Goal: Task Accomplishment & Management: Manage account settings

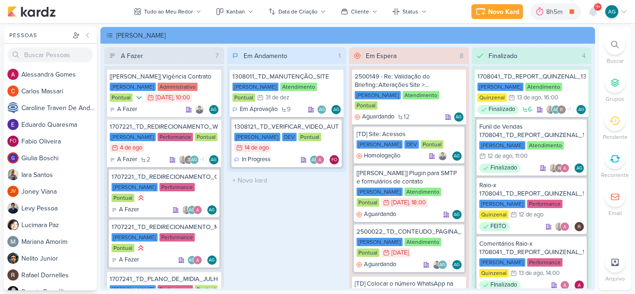
scroll to position [279, 0]
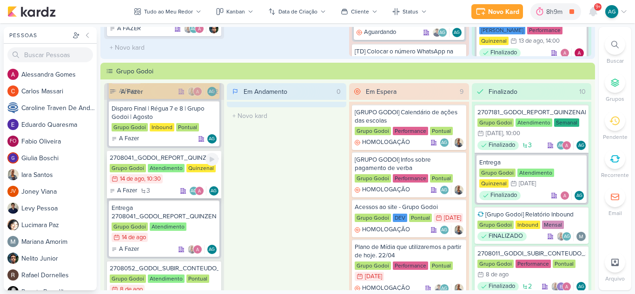
click at [171, 160] on div "2708041_GODOI_REPORT_QUINZENAL_14.08" at bounding box center [164, 158] width 109 height 8
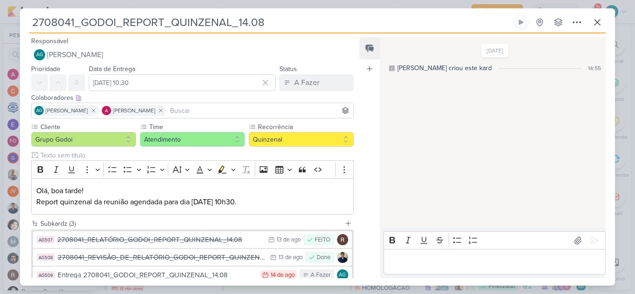
drag, startPoint x: 253, startPoint y: 23, endPoint x: 0, endPoint y: 22, distance: 252.7
click at [0, 22] on div "2708041_GODOI_REPORT_QUINZENAL_14.08 Criado por mim" at bounding box center [317, 147] width 635 height 294
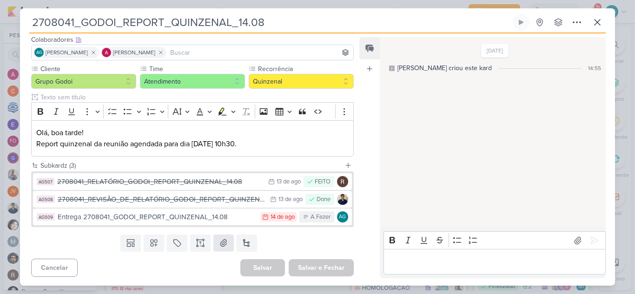
scroll to position [59, 0]
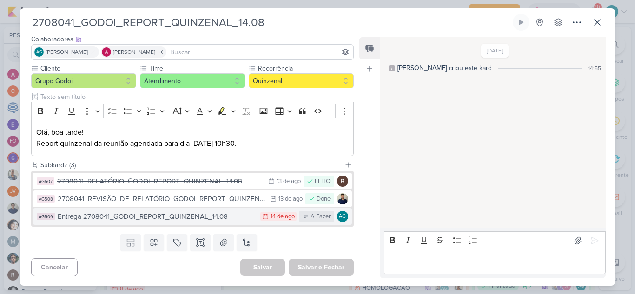
click at [220, 217] on div "Entrega 2708041_GODOI_REPORT_QUINZENAL_14.08" at bounding box center [157, 216] width 198 height 11
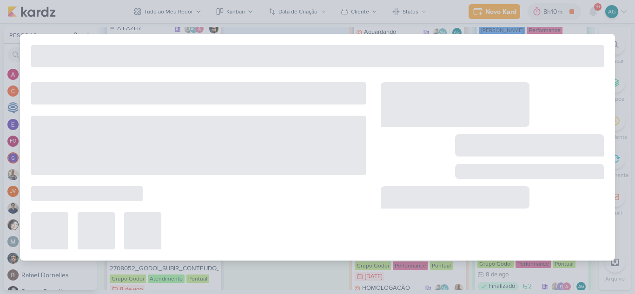
type input "Entrega 2708041_GODOI_REPORT_QUINZENAL_14.08"
type input "[DATE] 23:59"
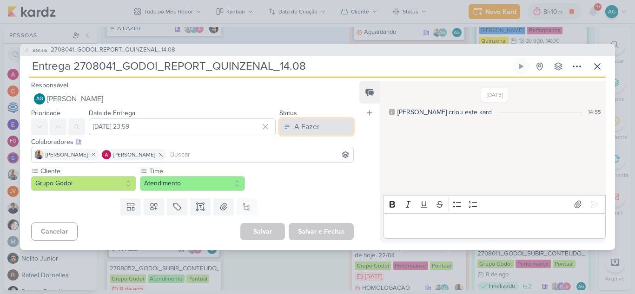
click at [317, 125] on button "A Fazer" at bounding box center [316, 126] width 74 height 17
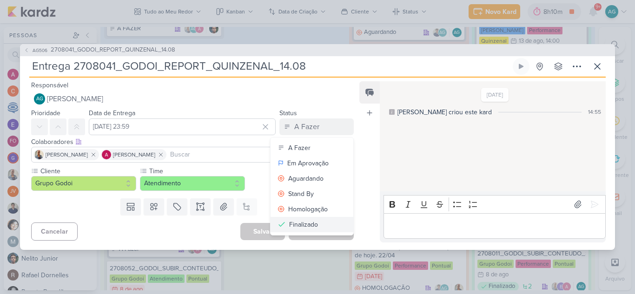
click at [314, 228] on div "Finalizado" at bounding box center [303, 225] width 29 height 10
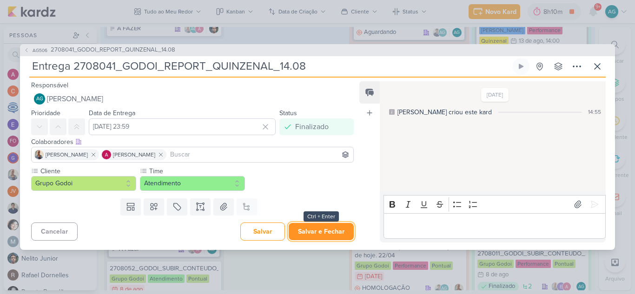
click at [319, 236] on button "Salvar e Fechar" at bounding box center [320, 231] width 65 height 17
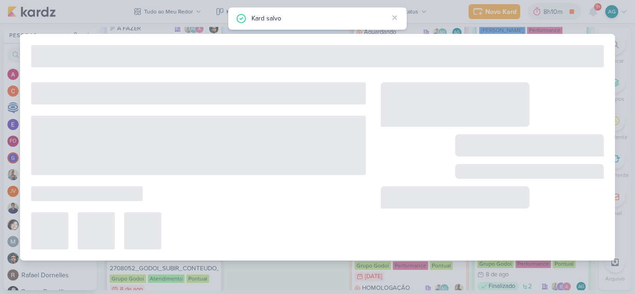
type input "2708041_GODOI_REPORT_QUINZENAL_14.08"
type input "[DATE] 10:30"
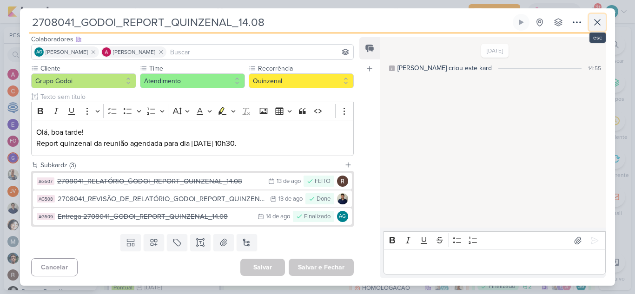
click at [599, 22] on icon at bounding box center [596, 22] width 11 height 11
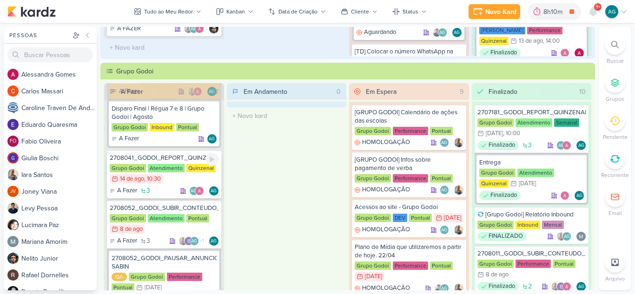
click at [183, 160] on div "2708041_GODOI_REPORT_QUINZENAL_14.08" at bounding box center [164, 158] width 109 height 8
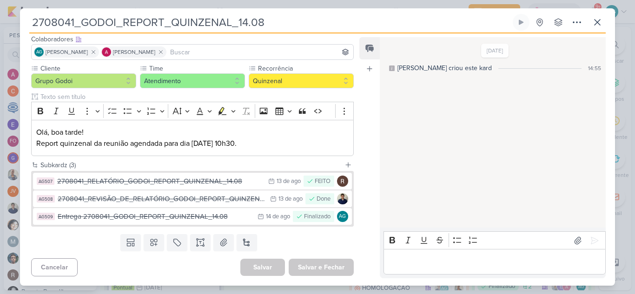
scroll to position [0, 0]
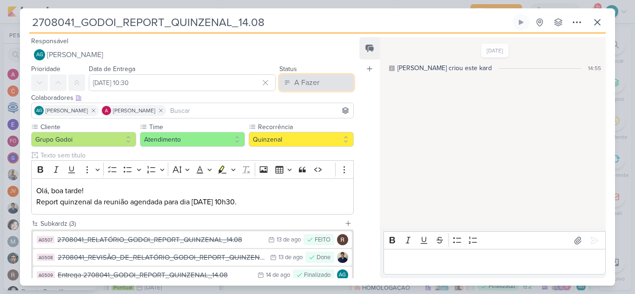
click at [296, 79] on div "A Fazer" at bounding box center [306, 82] width 25 height 11
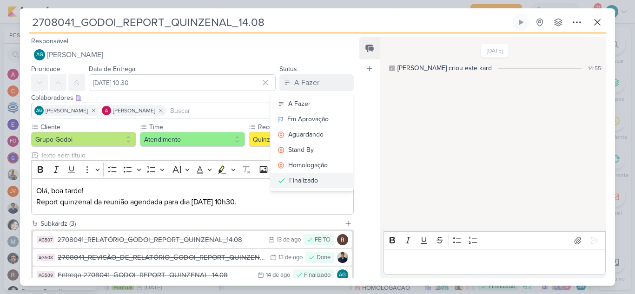
click at [310, 178] on div "Finalizado" at bounding box center [303, 181] width 29 height 10
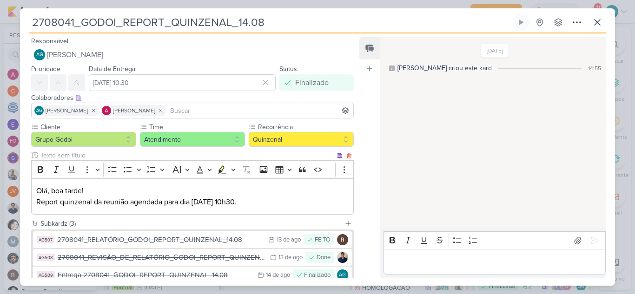
scroll to position [59, 0]
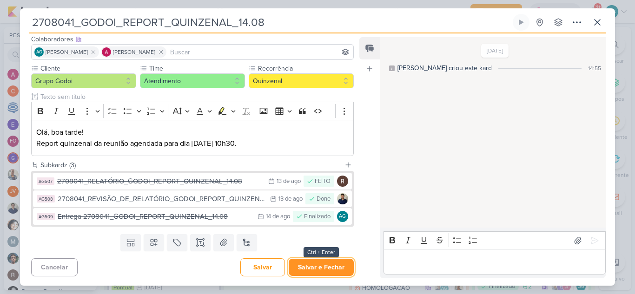
click at [323, 269] on button "Salvar e Fechar" at bounding box center [320, 267] width 65 height 17
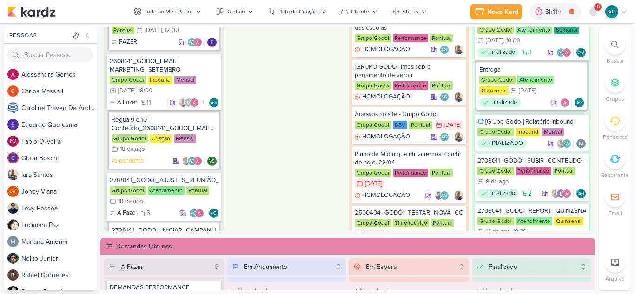
scroll to position [836, 0]
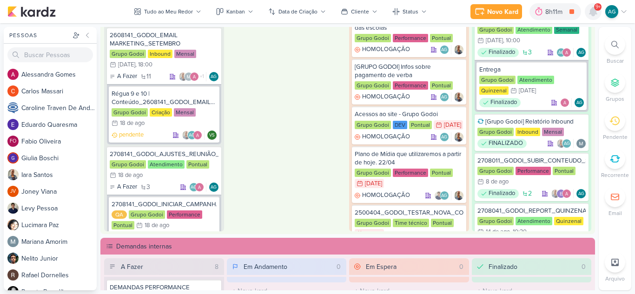
click at [592, 13] on icon at bounding box center [592, 11] width 7 height 8
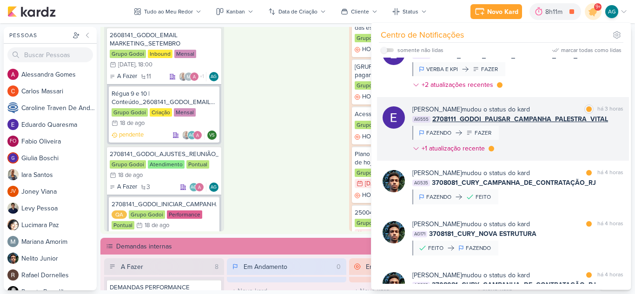
scroll to position [46, 0]
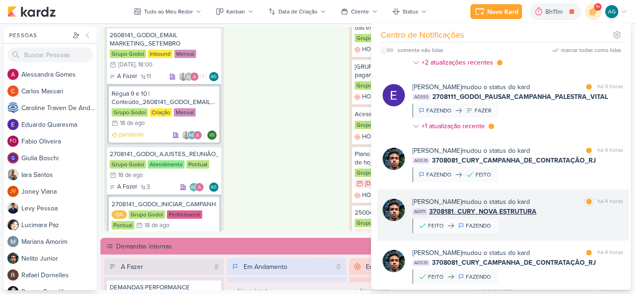
click at [549, 223] on div "[PERSON_NAME] mudou o status do kard marcar como lida há 4 horas AG171 3708181_…" at bounding box center [517, 215] width 211 height 36
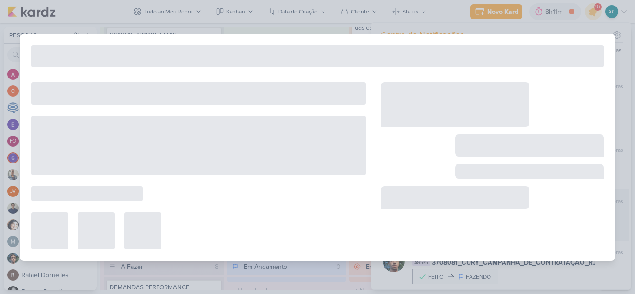
type input "3708181_CURY_NOVA ESTRUTURA"
type input "[DATE] 23:59"
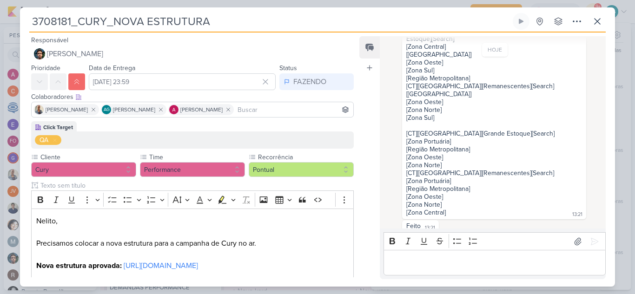
scroll to position [0, 0]
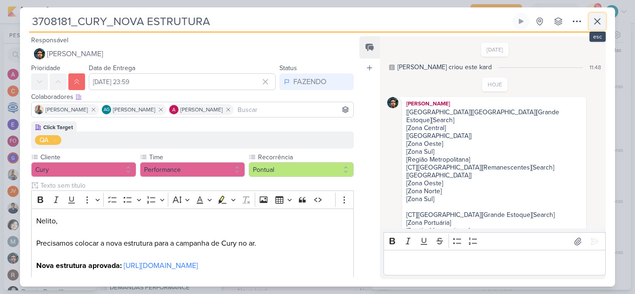
click at [598, 23] on icon at bounding box center [597, 22] width 6 height 6
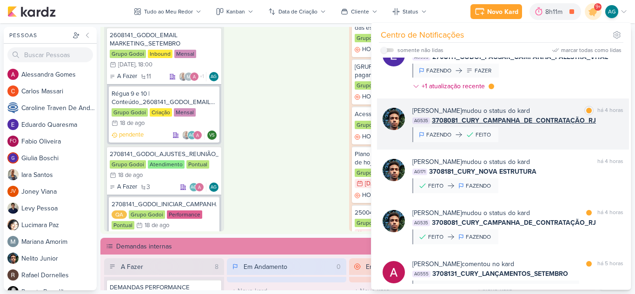
scroll to position [139, 0]
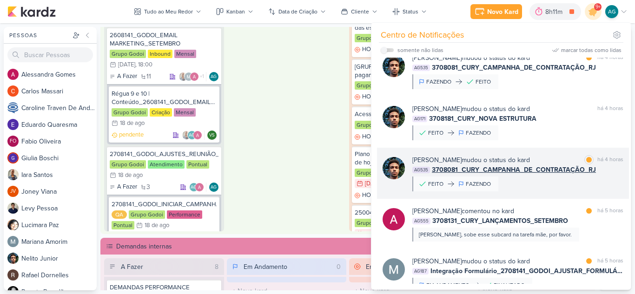
click at [547, 189] on div "[PERSON_NAME] mudou o status do kard marcar como lida há 4 horas AG535 3708081_…" at bounding box center [517, 173] width 211 height 36
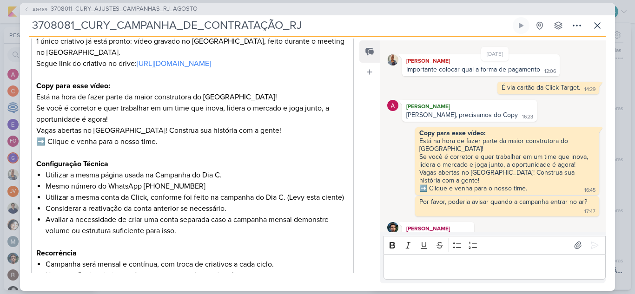
scroll to position [291, 0]
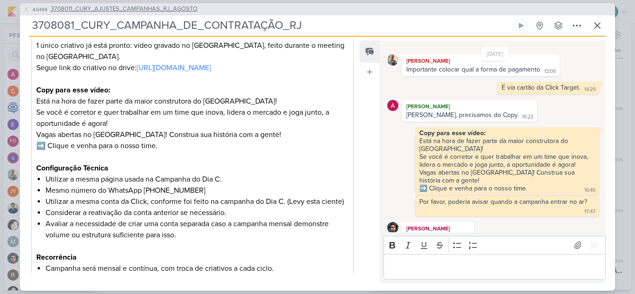
click at [172, 11] on span "3708011_CURY_AJUSTES_CAMPANHAS_RJ_AGOSTO" at bounding box center [124, 9] width 147 height 9
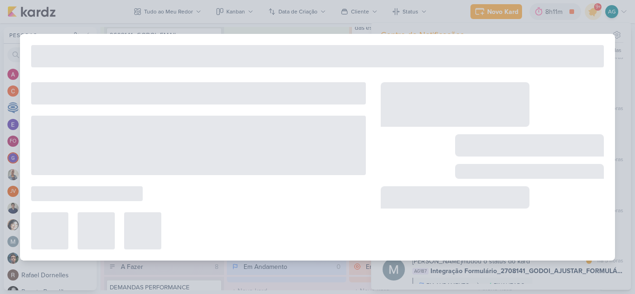
type input "3708011_CURY_AJUSTES_CAMPANHAS_RJ_AGOSTO"
type input "[DATE] 23:59"
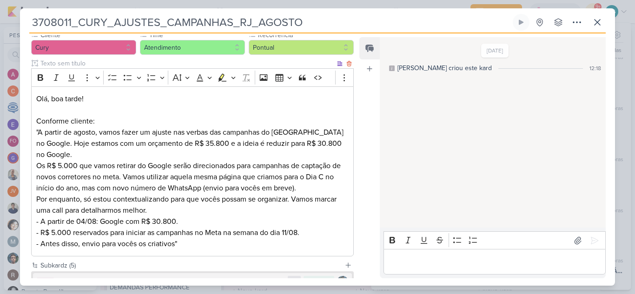
scroll to position [228, 0]
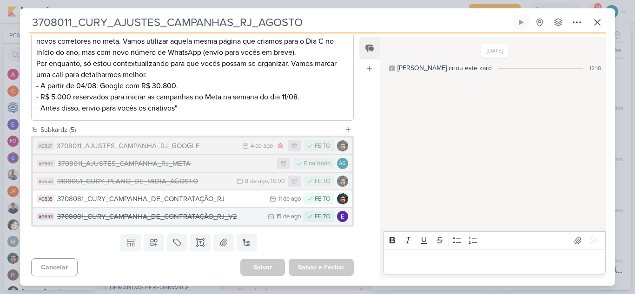
click at [226, 217] on div "3708081_CURY_CAMPANHA_DE_CONTRATAÇÃO_RJ_V2" at bounding box center [160, 216] width 206 height 11
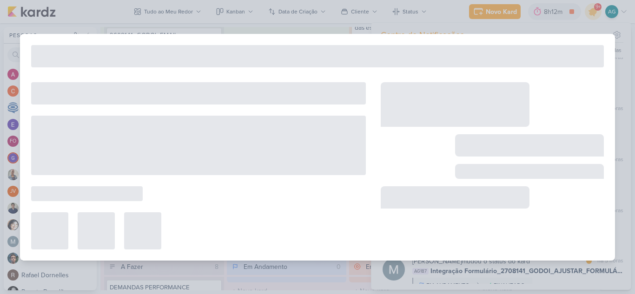
type input "3708081_CURY_CAMPANHA_DE_CONTRATAÇÃO_RJ_V2"
type input "[DATE] 23:59"
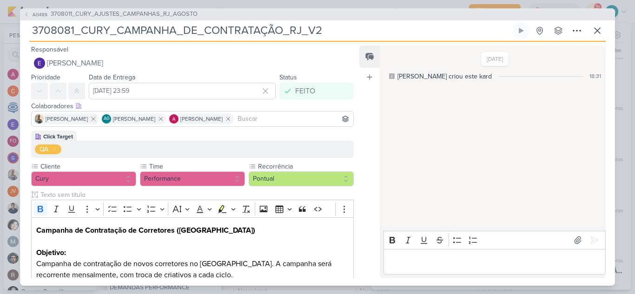
scroll to position [93, 0]
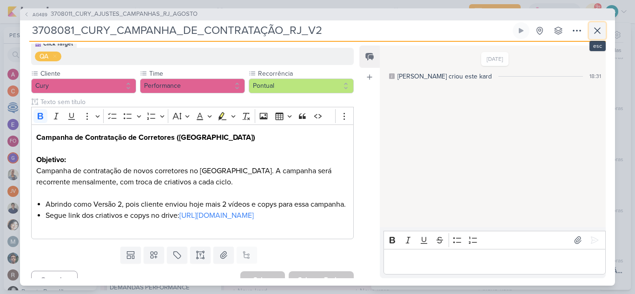
click at [600, 26] on icon at bounding box center [596, 30] width 11 height 11
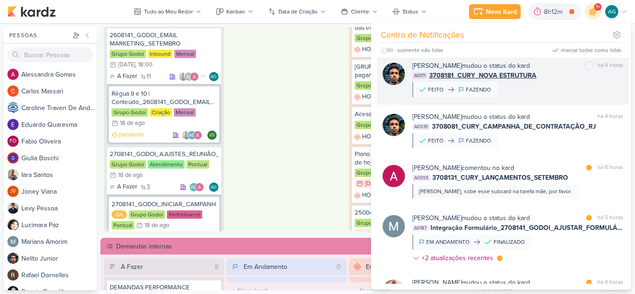
scroll to position [232, 0]
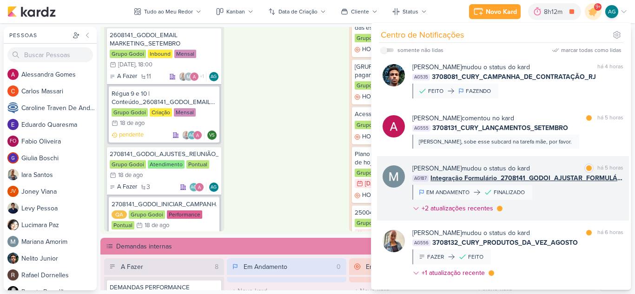
click at [548, 203] on div "[PERSON_NAME] mudou o status do kard marcar como lida há 5 horas AG187 Integraç…" at bounding box center [517, 190] width 211 height 53
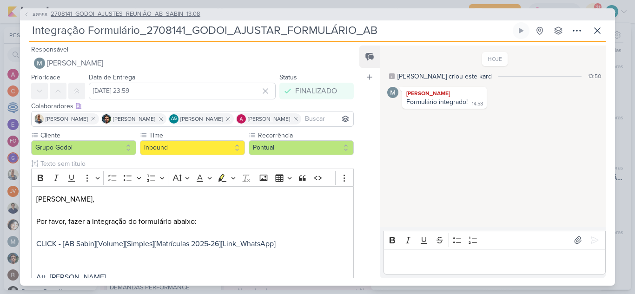
click at [163, 16] on span "2708141_GODOI_AJUSTES_REUNIÃO_AB_SABIN_13.08" at bounding box center [126, 14] width 150 height 9
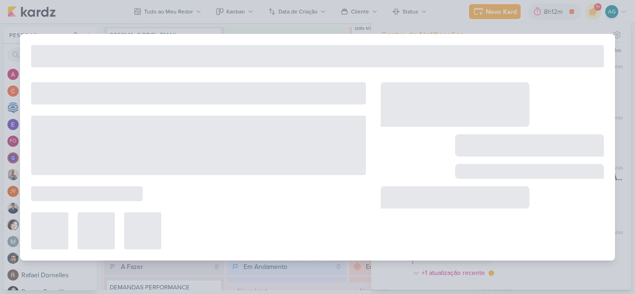
type input "2708141_GODOI_AJUSTES_REUNIÃO_AB_SABIN_13.08"
type input "[DATE] 23:59"
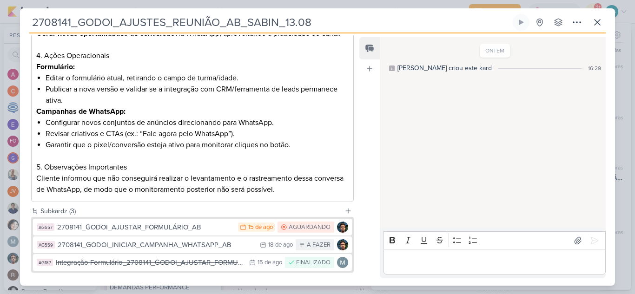
scroll to position [348, 0]
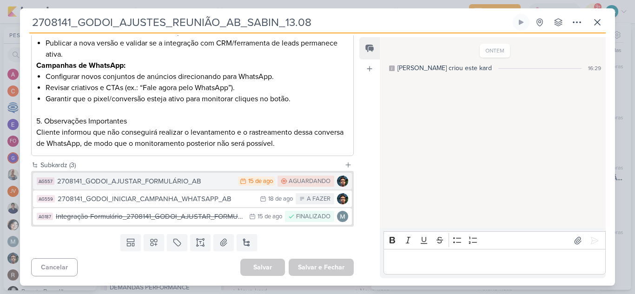
click at [183, 187] on button "AG557 2708141_GODOI_AJUSTAR_FORMULÁRIO_AB 15/8 [DATE] [GEOGRAPHIC_DATA]" at bounding box center [192, 181] width 319 height 17
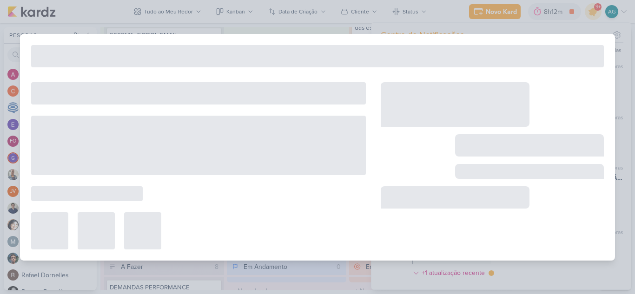
type input "2708141_GODOI_AJUSTAR_FORMULÁRIO_AB"
type input "[DATE] 23:59"
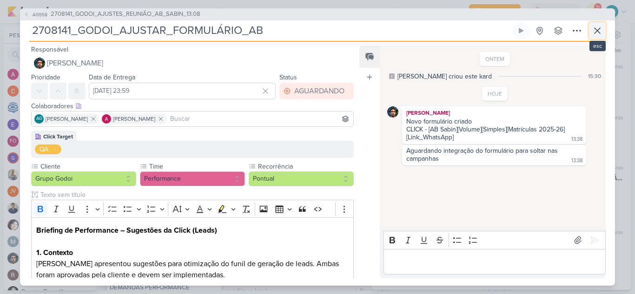
click at [598, 33] on icon at bounding box center [596, 30] width 11 height 11
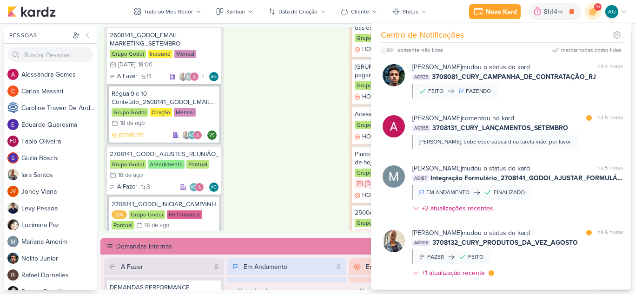
click at [277, 116] on div "Em Andamento 0 O título do kard deve ter menos que 100 caracteres" at bounding box center [287, 110] width 120 height 241
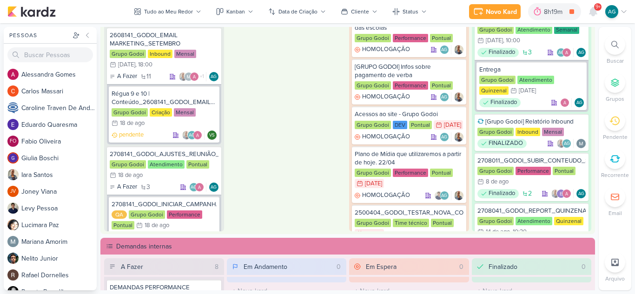
click at [611, 44] on icon at bounding box center [614, 44] width 7 height 7
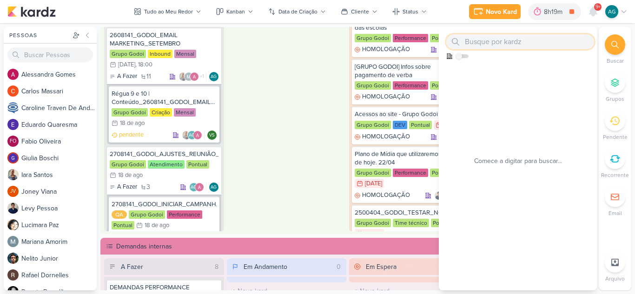
paste input "1308121"
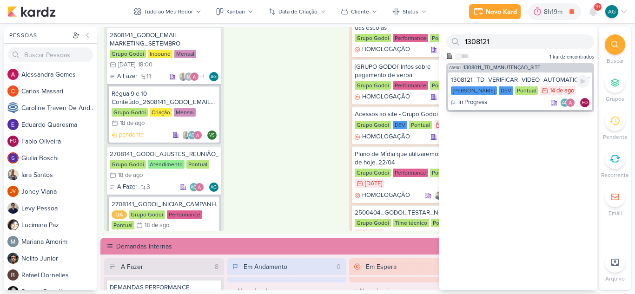
click at [509, 102] on div "In Progress AG FO" at bounding box center [520, 102] width 138 height 9
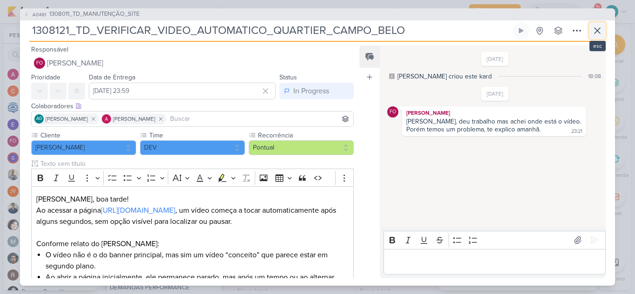
click at [596, 31] on icon at bounding box center [597, 31] width 6 height 6
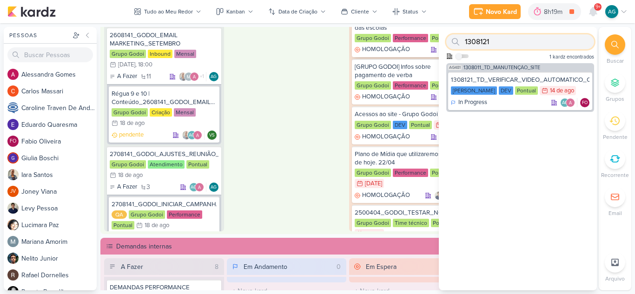
drag, startPoint x: 527, startPoint y: 47, endPoint x: 419, endPoint y: 41, distance: 108.4
click at [419, 41] on div "Pessoas [GEOGRAPHIC_DATA] A l e s s a n d r a G o m e s C a r l o s M a s s a r…" at bounding box center [317, 158] width 635 height 263
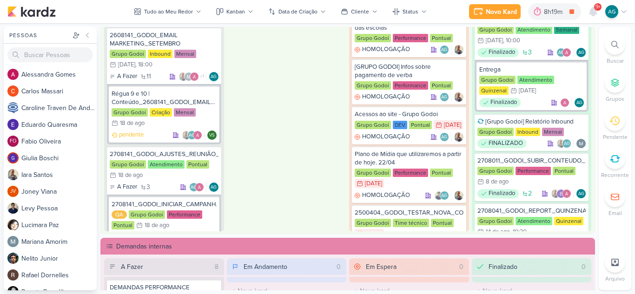
click at [619, 39] on div at bounding box center [614, 44] width 20 height 20
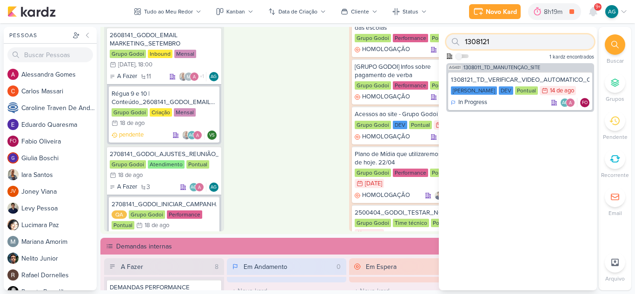
paste input "7"
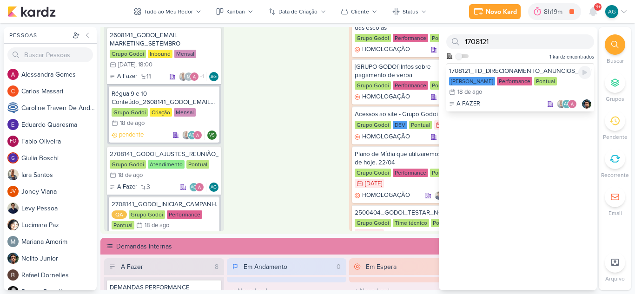
click at [527, 99] on div "A FAZER AG" at bounding box center [520, 103] width 142 height 9
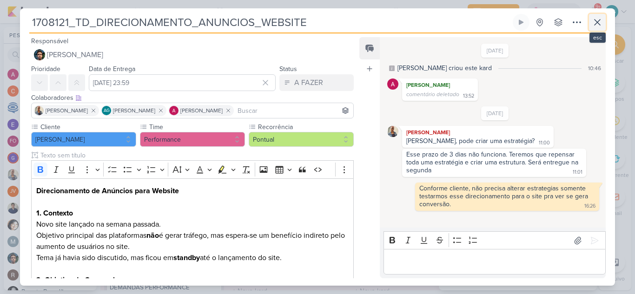
click at [603, 25] on button at bounding box center [597, 22] width 17 height 17
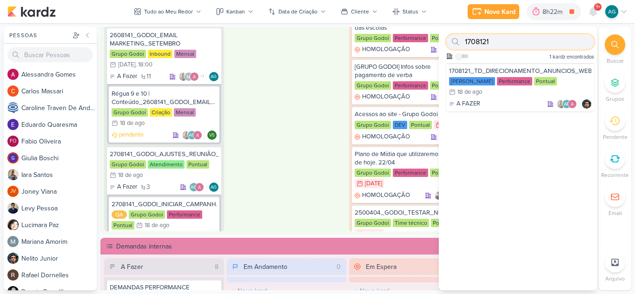
drag, startPoint x: 499, startPoint y: 41, endPoint x: 443, endPoint y: 42, distance: 55.8
click at [443, 42] on div "1708121 Como admin, ative para buscar em todos os kardz da organização 1 kardz …" at bounding box center [518, 45] width 158 height 36
paste input "2708122"
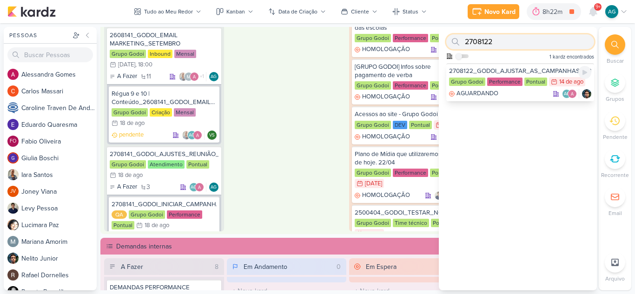
type input "2708122"
click at [530, 95] on div "AGUARDANDO AG" at bounding box center [520, 93] width 142 height 9
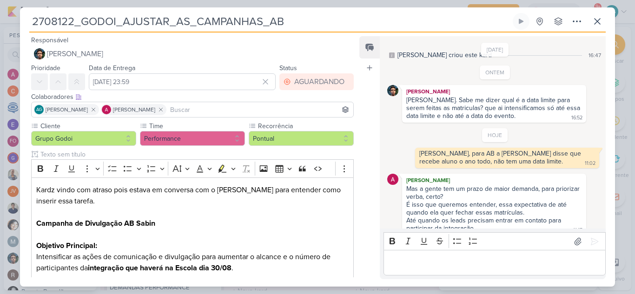
scroll to position [0, 0]
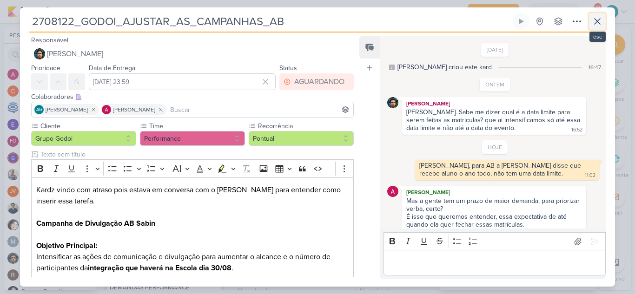
click at [596, 25] on icon at bounding box center [596, 21] width 11 height 11
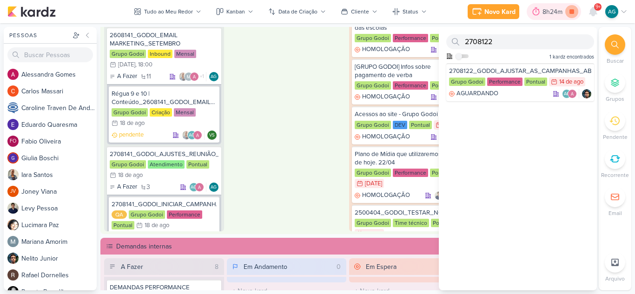
click at [572, 13] on icon at bounding box center [571, 11] width 5 height 5
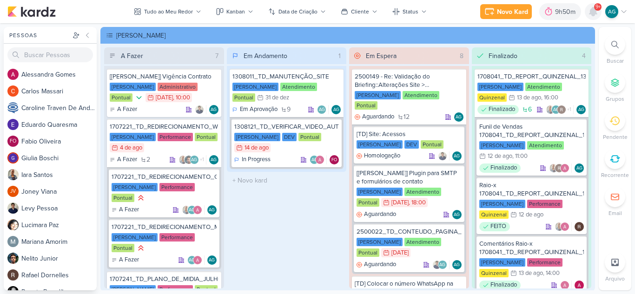
click at [594, 13] on icon at bounding box center [592, 11] width 7 height 8
